Goal: Find specific page/section: Find specific page/section

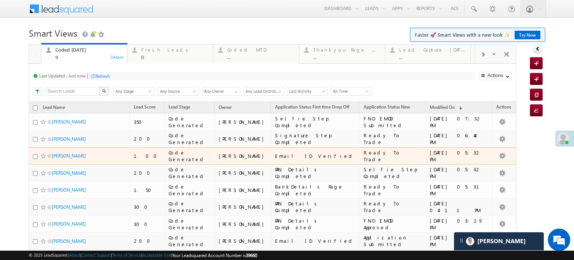
scroll to position [3591, 0]
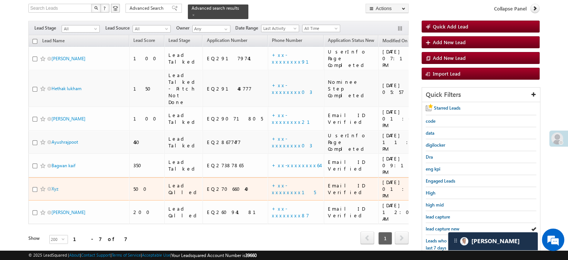
scroll to position [48, 0]
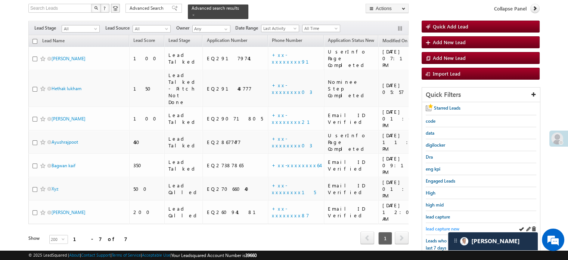
click at [436, 229] on span "lead capture new" at bounding box center [443, 229] width 34 height 6
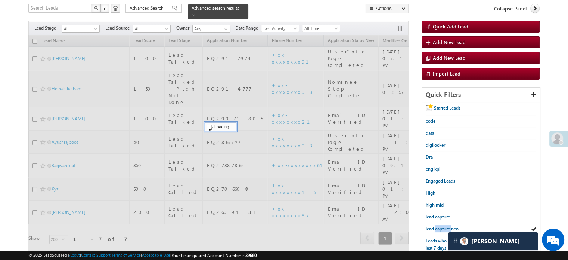
click at [436, 228] on span "lead capture new" at bounding box center [443, 229] width 34 height 6
